Goal: Information Seeking & Learning: Learn about a topic

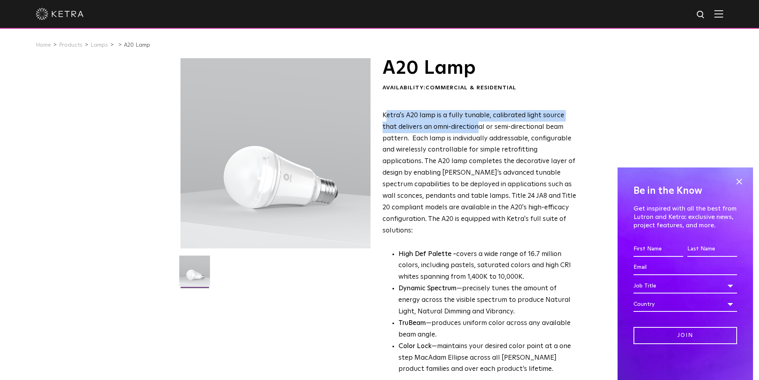
drag, startPoint x: 385, startPoint y: 113, endPoint x: 473, endPoint y: 169, distance: 103.9
click at [473, 170] on span "Ketra's A20 lamp is a fully tunable, calibrated light source that delivers an o…" at bounding box center [479, 173] width 194 height 122
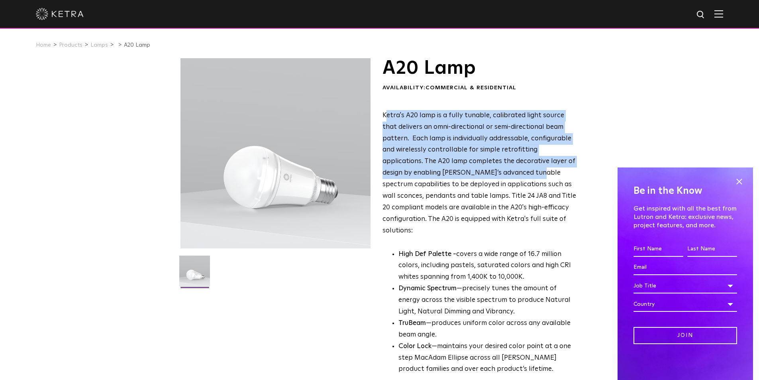
click at [473, 169] on span "Ketra's A20 lamp is a fully tunable, calibrated light source that delivers an o…" at bounding box center [479, 173] width 194 height 122
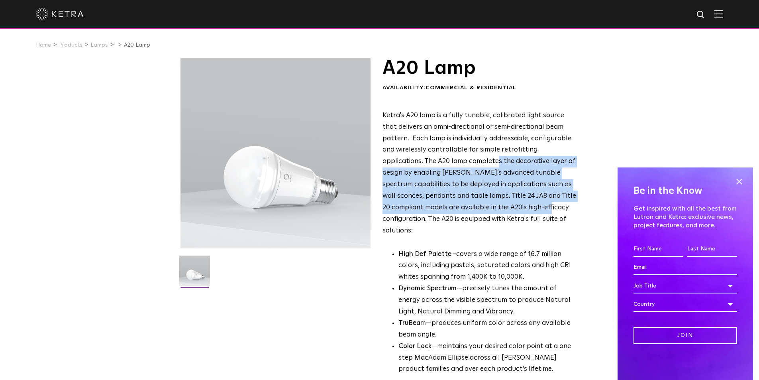
drag, startPoint x: 441, startPoint y: 157, endPoint x: 426, endPoint y: 153, distance: 16.2
click at [435, 155] on p "Ketra's A20 lamp is a fully tunable, calibrated light source that delivers an o…" at bounding box center [479, 173] width 194 height 127
click at [405, 161] on span "Ketra's A20 lamp is a fully tunable, calibrated light source that delivers an o…" at bounding box center [479, 173] width 194 height 122
drag, startPoint x: 435, startPoint y: 186, endPoint x: 469, endPoint y: 211, distance: 42.4
click at [469, 211] on span "Ketra's A20 lamp is a fully tunable, calibrated light source that delivers an o…" at bounding box center [479, 173] width 194 height 122
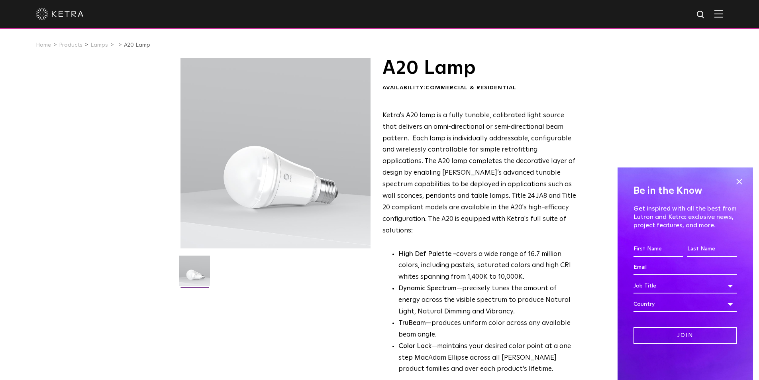
click at [480, 210] on span "Ketra's A20 lamp is a fully tunable, calibrated light source that delivers an o…" at bounding box center [479, 173] width 194 height 122
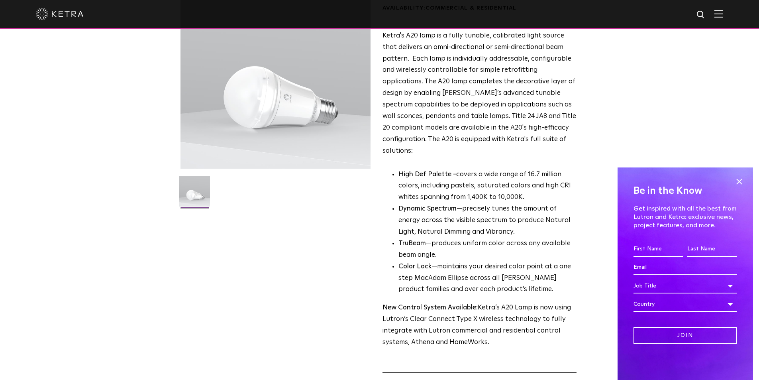
scroll to position [159, 0]
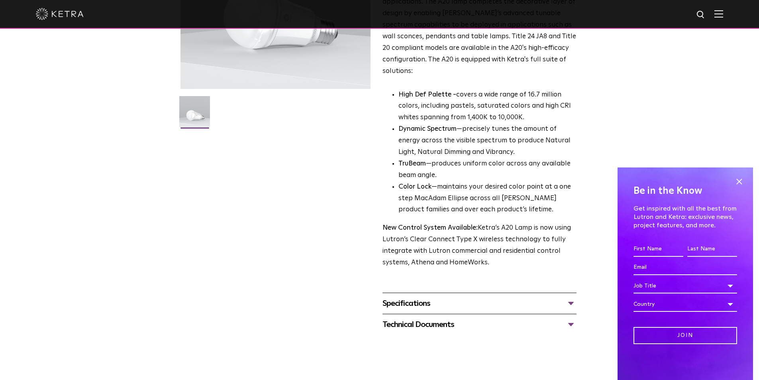
click at [458, 297] on div "Specifications" at bounding box center [479, 303] width 194 height 13
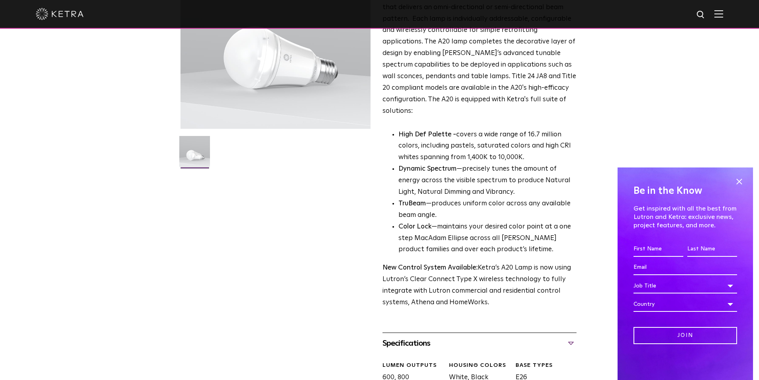
scroll to position [80, 0]
